Goal: Entertainment & Leisure: Consume media (video, audio)

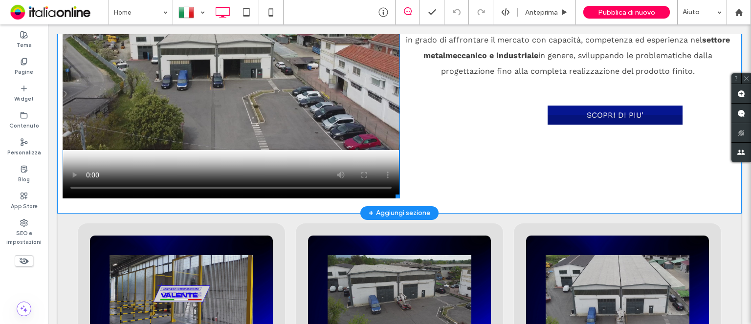
scroll to position [1613, 0]
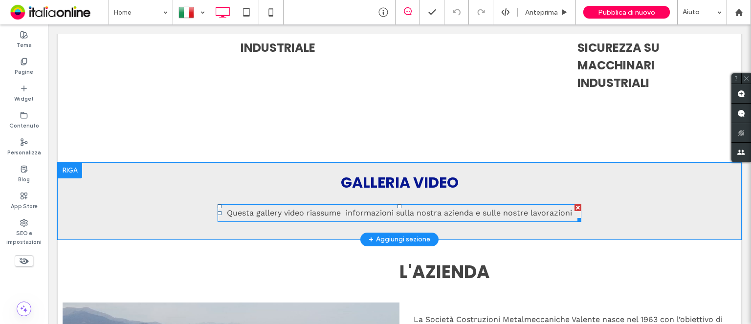
click at [402, 215] on span "Questa gallery video riassume informazioni sulla nostra azienda e sulle nostre …" at bounding box center [399, 212] width 345 height 9
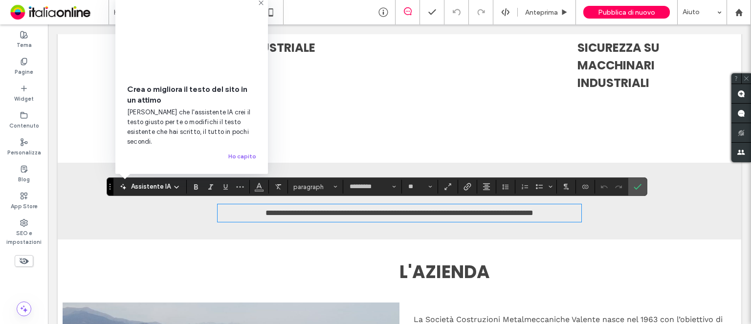
click at [357, 231] on div "**********" at bounding box center [399, 201] width 683 height 77
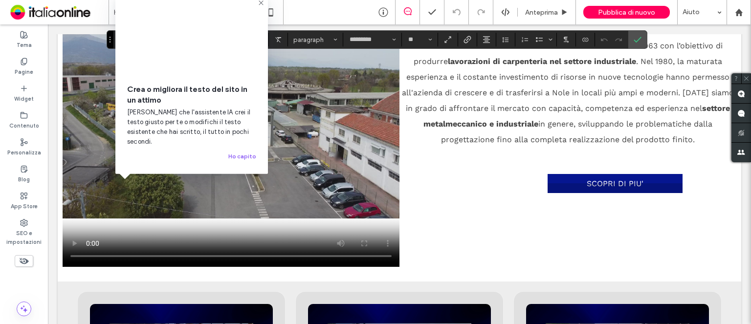
scroll to position [1897, 0]
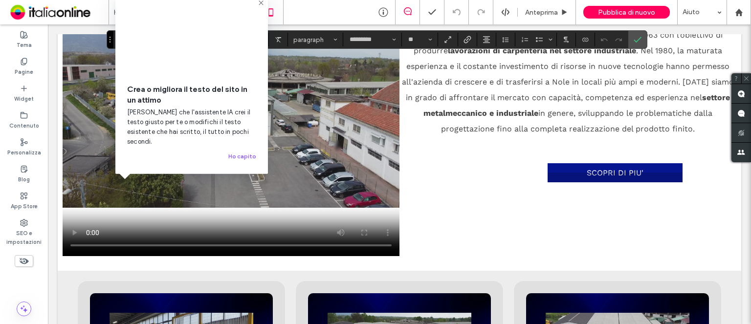
click at [262, 7] on icon at bounding box center [261, 3] width 8 height 8
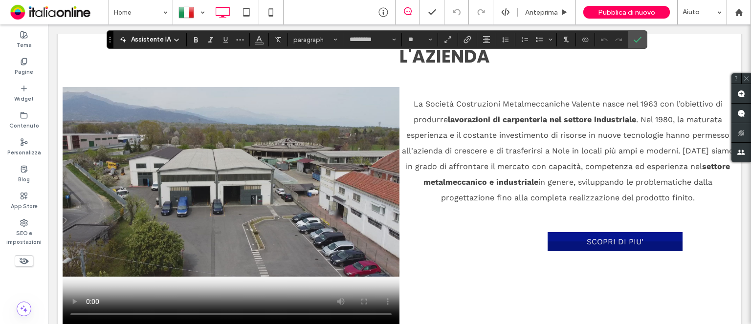
scroll to position [1750, 0]
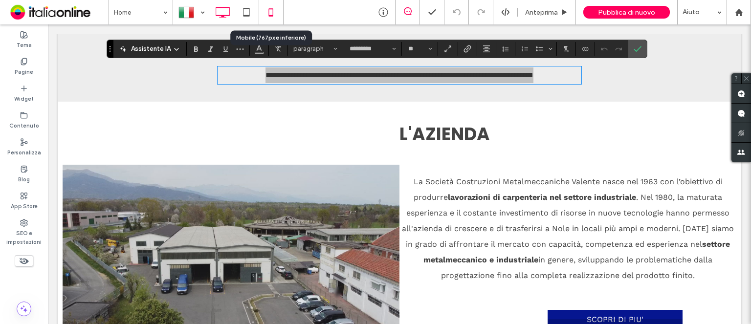
click at [270, 14] on icon at bounding box center [271, 12] width 20 height 20
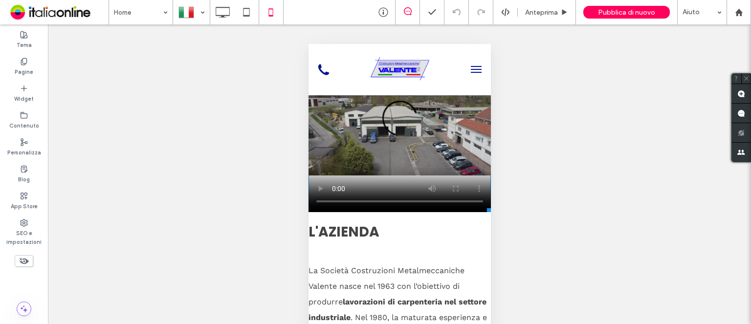
scroll to position [3274, 0]
click at [320, 201] on span at bounding box center [399, 124] width 182 height 176
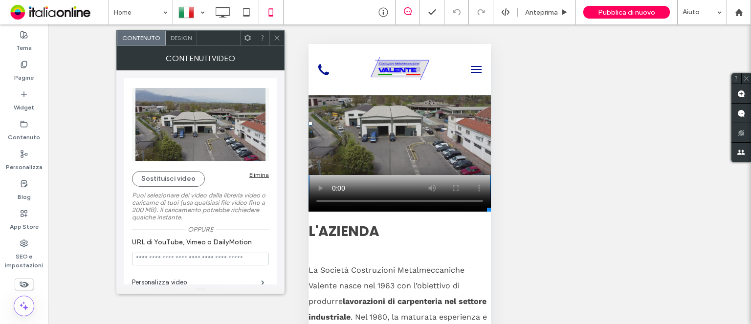
click at [277, 37] on use at bounding box center [276, 38] width 5 height 5
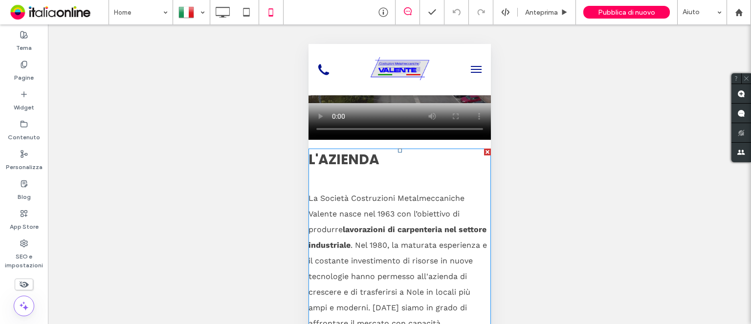
scroll to position [3176, 0]
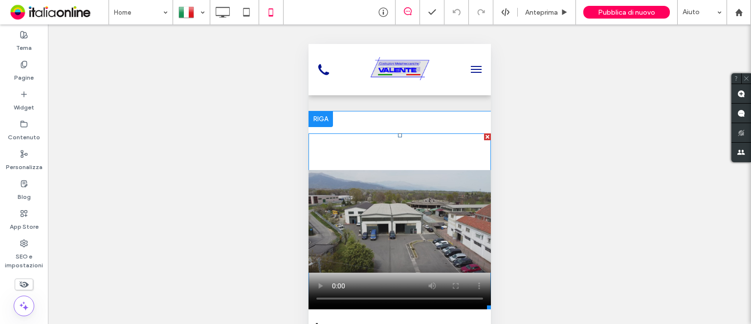
click at [320, 298] on span at bounding box center [399, 221] width 182 height 176
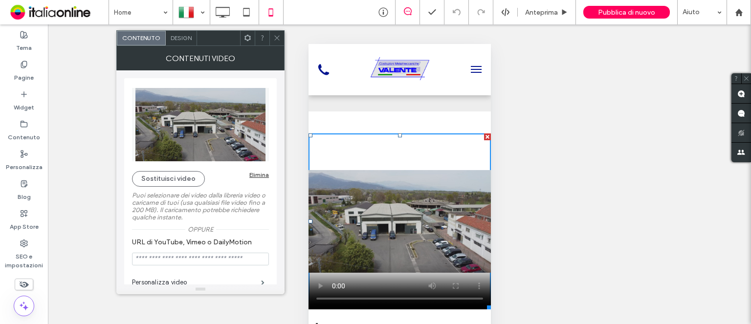
click at [276, 39] on icon at bounding box center [276, 37] width 7 height 7
